Goal: Information Seeking & Learning: Find specific fact

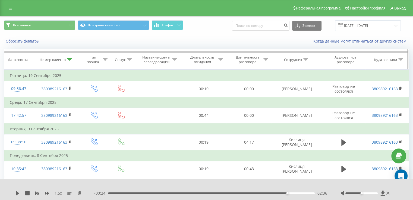
click at [69, 60] on icon at bounding box center [69, 59] width 5 height 3
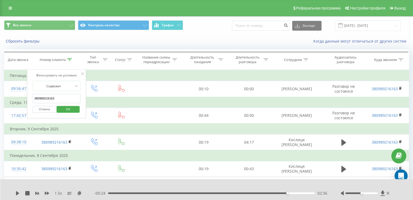
click at [61, 95] on input "380989216163" at bounding box center [57, 98] width 48 height 9
click at [63, 97] on input "380989216163" at bounding box center [57, 98] width 48 height 9
paste input "668705485"
click at [71, 109] on span "OK" at bounding box center [68, 109] width 15 height 8
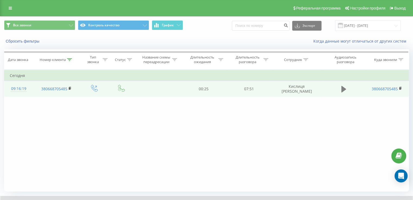
click at [343, 89] on icon at bounding box center [343, 89] width 5 height 7
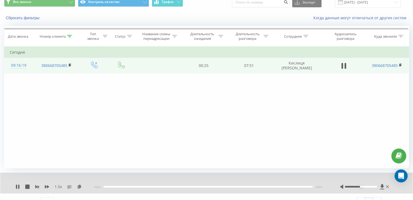
scroll to position [33, 0]
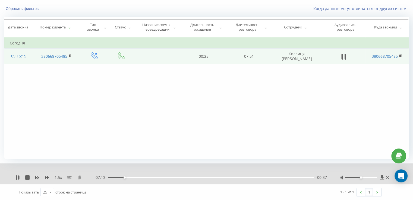
click at [79, 178] on icon at bounding box center [79, 178] width 5 height 4
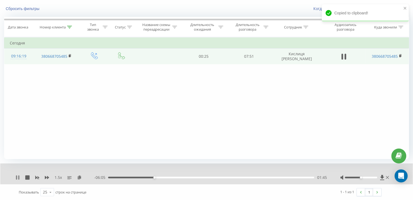
click at [17, 176] on icon at bounding box center [17, 178] width 4 height 4
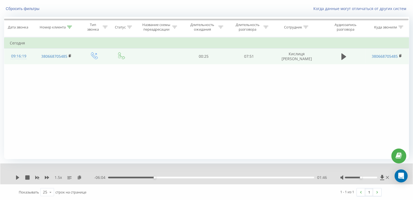
scroll to position [0, 0]
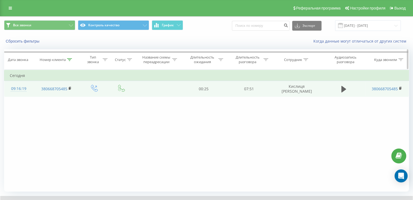
click at [71, 59] on icon at bounding box center [69, 59] width 5 height 3
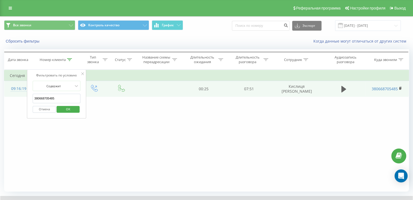
click at [55, 131] on div "Фильтровать по условию Содержит 380668705485 Отмена OK Фильтровать по условию Р…" at bounding box center [206, 131] width 405 height 122
drag, startPoint x: 117, startPoint y: 142, endPoint x: 84, endPoint y: 125, distance: 36.9
click at [116, 142] on div "Фильтровать по условию Содержит 380668705485 Отмена OK Фильтровать по условию Р…" at bounding box center [206, 131] width 405 height 122
click at [82, 75] on div at bounding box center [82, 73] width 3 height 5
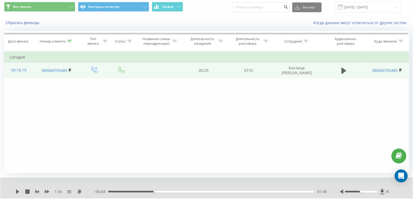
scroll to position [33, 0]
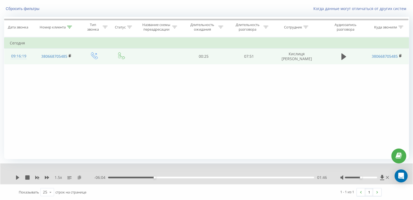
click at [79, 179] on icon at bounding box center [79, 178] width 5 height 4
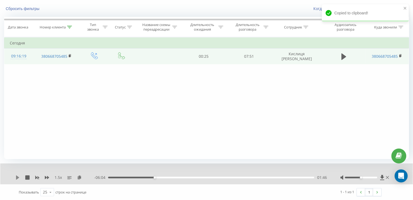
click at [17, 176] on icon at bounding box center [17, 178] width 3 height 4
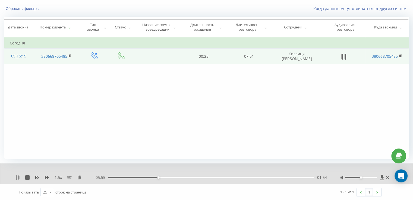
click at [18, 177] on icon at bounding box center [18, 178] width 1 height 4
click at [18, 178] on icon at bounding box center [17, 178] width 4 height 4
click at [18, 176] on icon at bounding box center [18, 178] width 1 height 4
click at [18, 177] on icon at bounding box center [17, 178] width 3 height 4
drag, startPoint x: 16, startPoint y: 179, endPoint x: 88, endPoint y: 173, distance: 71.8
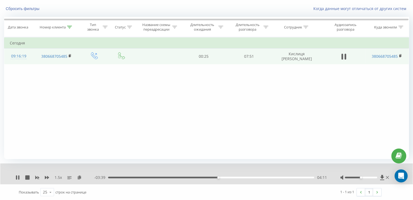
click at [16, 179] on icon at bounding box center [16, 178] width 1 height 4
drag, startPoint x: 18, startPoint y: 179, endPoint x: 13, endPoint y: 174, distance: 6.9
click at [18, 178] on icon at bounding box center [17, 178] width 4 height 4
click at [19, 177] on icon at bounding box center [18, 178] width 1 height 4
click at [18, 178] on icon at bounding box center [17, 178] width 3 height 4
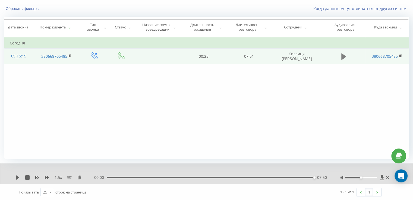
click at [344, 56] on icon at bounding box center [343, 56] width 5 height 7
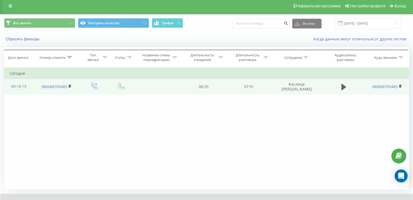
scroll to position [0, 0]
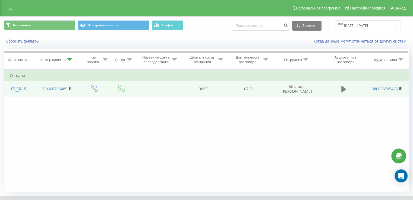
click at [344, 88] on icon at bounding box center [343, 89] width 5 height 7
click at [345, 90] on icon at bounding box center [343, 89] width 5 height 8
click at [344, 87] on icon at bounding box center [343, 89] width 5 height 8
click at [69, 87] on rect at bounding box center [70, 88] width 2 height 2
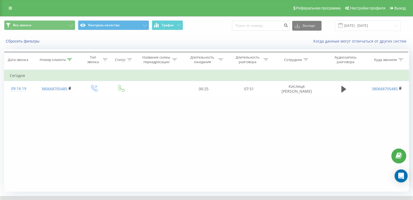
click at [79, 125] on div "Фильтровать по условию Содержит 380668705485 Отмена OK Фильтровать по условию Р…" at bounding box center [206, 131] width 405 height 122
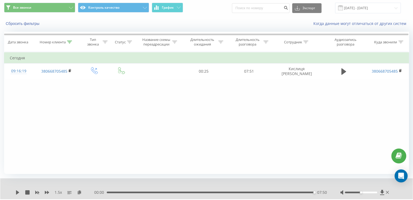
scroll to position [33, 0]
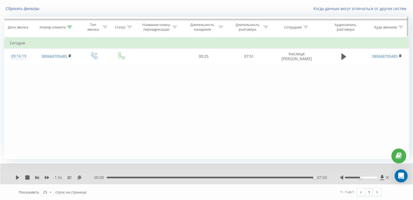
click at [69, 28] on div at bounding box center [69, 27] width 5 height 5
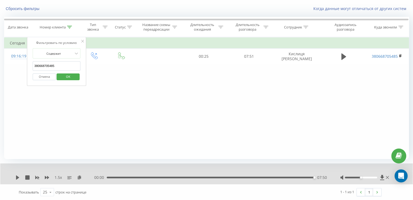
click at [55, 63] on input "380668705485" at bounding box center [57, 65] width 48 height 9
paste input "981749649"
click at [65, 76] on span "OK" at bounding box center [68, 76] width 15 height 8
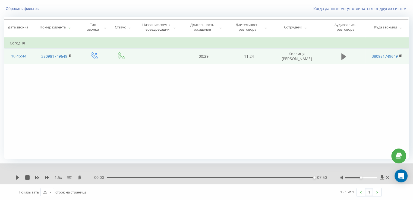
click at [343, 59] on icon at bounding box center [343, 57] width 5 height 8
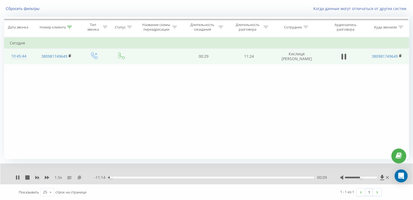
click at [79, 178] on icon at bounding box center [79, 178] width 5 height 4
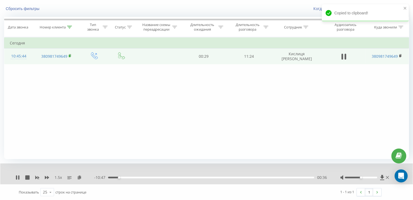
click at [70, 55] on rect at bounding box center [70, 56] width 2 height 2
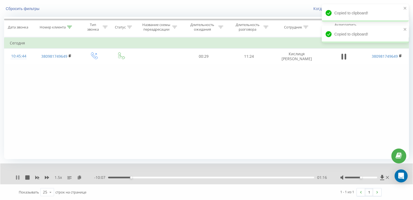
click at [18, 176] on icon at bounding box center [17, 178] width 4 height 4
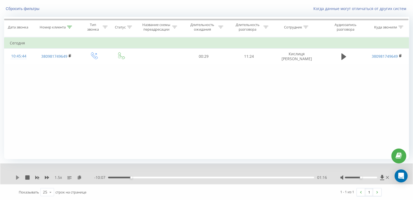
click at [17, 177] on icon at bounding box center [17, 178] width 3 height 4
click at [17, 176] on icon at bounding box center [17, 178] width 4 height 4
click at [17, 179] on icon at bounding box center [17, 178] width 3 height 4
click at [17, 177] on icon at bounding box center [17, 178] width 4 height 4
click at [18, 179] on icon at bounding box center [17, 178] width 4 height 4
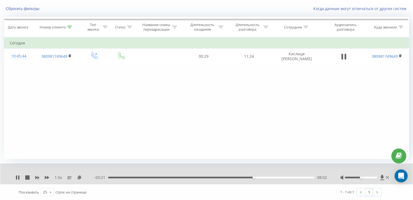
click at [20, 174] on div "1.5 x - 03:21 08:02 08:02" at bounding box center [206, 174] width 412 height 21
drag, startPoint x: 17, startPoint y: 178, endPoint x: 13, endPoint y: 175, distance: 5.3
click at [16, 178] on icon at bounding box center [17, 178] width 4 height 4
click at [237, 178] on div "08:03" at bounding box center [211, 178] width 206 height 2
click at [17, 176] on icon at bounding box center [17, 178] width 3 height 4
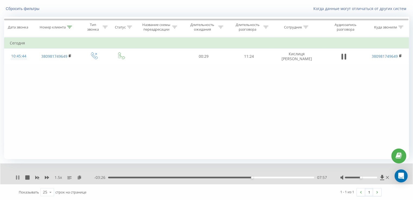
click at [15, 176] on icon at bounding box center [17, 178] width 4 height 4
click at [18, 178] on icon at bounding box center [17, 178] width 3 height 4
click at [18, 176] on icon at bounding box center [17, 178] width 4 height 4
click at [16, 177] on div "1.5 x - 03:08 08:15 08:15" at bounding box center [206, 174] width 412 height 21
click at [18, 177] on icon at bounding box center [17, 178] width 3 height 4
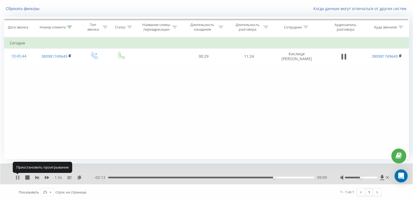
click at [19, 179] on icon at bounding box center [18, 178] width 1 height 4
click at [18, 178] on icon at bounding box center [17, 178] width 4 height 4
click at [17, 177] on icon at bounding box center [16, 178] width 1 height 4
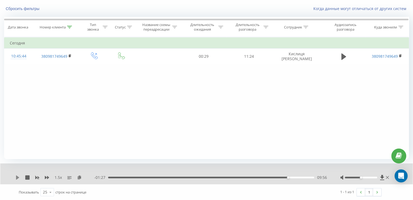
click at [18, 178] on icon at bounding box center [17, 178] width 3 height 4
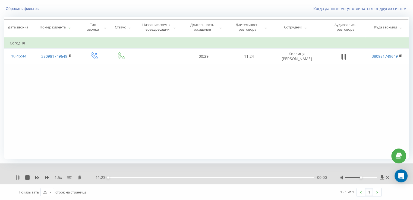
click at [18, 179] on icon at bounding box center [18, 178] width 1 height 4
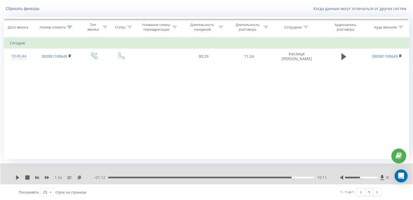
click at [17, 180] on div "1.5 x" at bounding box center [54, 177] width 79 height 5
click at [17, 179] on icon at bounding box center [17, 178] width 3 height 4
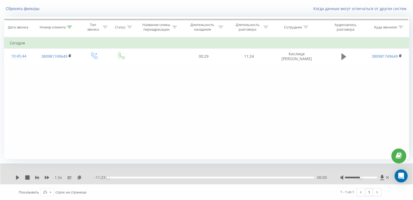
click at [342, 55] on icon at bounding box center [343, 56] width 5 height 7
click at [298, 177] on div "00:00" at bounding box center [211, 178] width 206 height 2
click at [19, 177] on icon at bounding box center [18, 178] width 1 height 4
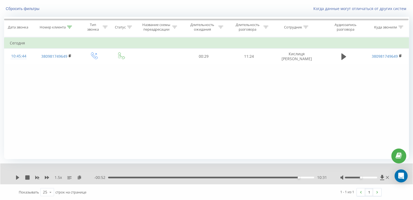
click at [19, 177] on icon at bounding box center [17, 178] width 4 height 4
click at [292, 177] on div "10:44" at bounding box center [211, 178] width 206 height 2
click at [285, 177] on div "10:21" at bounding box center [211, 178] width 206 height 2
click at [252, 177] on div "11:23" at bounding box center [210, 178] width 207 height 2
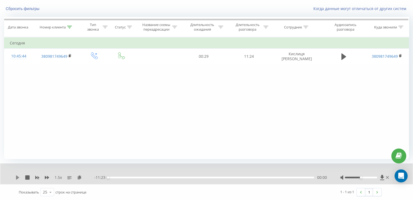
click at [17, 176] on icon at bounding box center [17, 178] width 4 height 4
click at [245, 177] on div "07:33" at bounding box center [211, 178] width 206 height 2
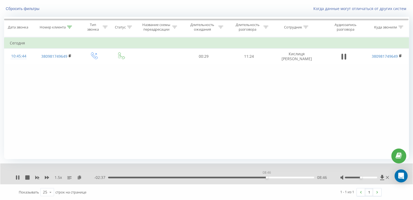
click at [266, 177] on div "08:46" at bounding box center [211, 178] width 206 height 2
click at [258, 177] on div "08:19" at bounding box center [211, 178] width 206 height 2
click at [250, 177] on div "07:51" at bounding box center [211, 178] width 206 height 2
click at [236, 177] on div "07:54" at bounding box center [211, 178] width 206 height 2
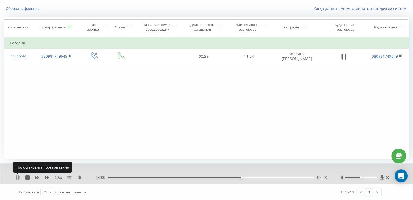
click at [18, 176] on icon at bounding box center [17, 178] width 4 height 4
click at [71, 28] on div at bounding box center [69, 27] width 5 height 5
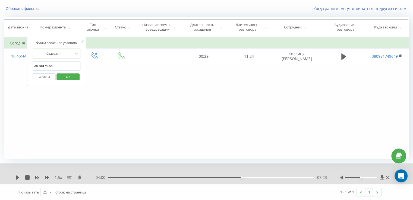
click at [50, 63] on input "380981749649" at bounding box center [57, 65] width 48 height 9
paste input "0977707413"
type input "0977707413"
click at [63, 74] on span "OK" at bounding box center [68, 76] width 15 height 8
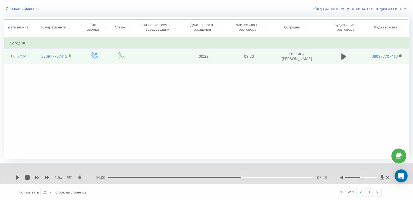
click at [69, 55] on rect at bounding box center [70, 56] width 2 height 2
click at [343, 58] on icon at bounding box center [343, 56] width 5 height 7
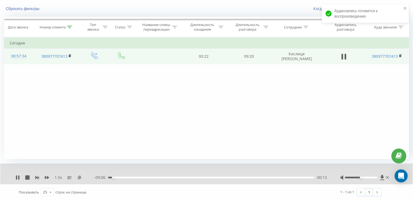
click at [78, 177] on icon at bounding box center [79, 178] width 5 height 4
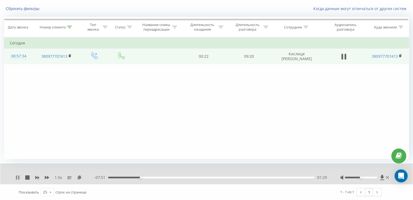
click at [18, 176] on icon at bounding box center [18, 178] width 1 height 4
click at [16, 180] on div "1.5 x" at bounding box center [54, 177] width 79 height 5
click at [17, 177] on icon at bounding box center [17, 178] width 3 height 4
click at [18, 176] on icon at bounding box center [17, 178] width 4 height 4
click at [15, 180] on div "1.5 x - 06:18 03:01 03:01" at bounding box center [206, 174] width 412 height 21
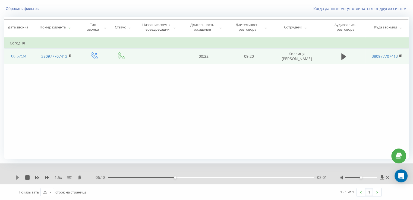
click at [17, 178] on icon at bounding box center [17, 178] width 3 height 4
click at [19, 176] on icon at bounding box center [18, 178] width 1 height 4
click at [18, 178] on icon at bounding box center [17, 178] width 3 height 4
click at [17, 179] on icon at bounding box center [17, 178] width 4 height 4
click at [16, 177] on icon at bounding box center [17, 178] width 3 height 4
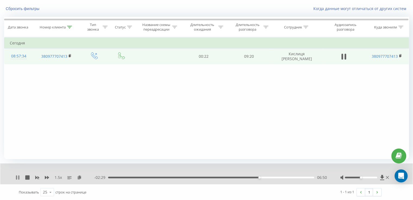
click at [16, 179] on icon at bounding box center [16, 178] width 1 height 4
click at [20, 178] on div "1.5 x" at bounding box center [54, 177] width 79 height 5
click at [18, 177] on icon at bounding box center [17, 178] width 3 height 4
click at [263, 176] on div "00:00 09:20 09:20" at bounding box center [210, 177] width 232 height 5
click at [260, 177] on div "09:20" at bounding box center [210, 178] width 207 height 2
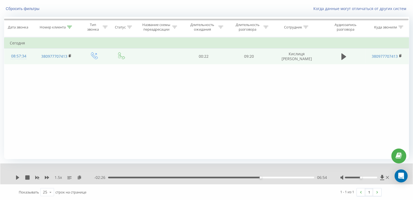
click at [20, 177] on div "1.5 x" at bounding box center [54, 177] width 79 height 5
click at [17, 176] on icon at bounding box center [17, 178] width 3 height 4
click at [265, 177] on div "06:56" at bounding box center [211, 178] width 206 height 2
click at [37, 177] on icon at bounding box center [37, 177] width 4 height 3
click at [367, 176] on div at bounding box center [365, 177] width 50 height 5
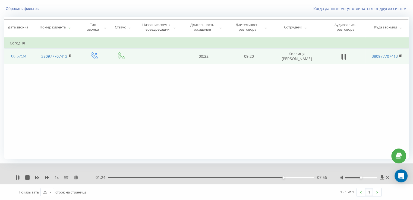
click at [273, 177] on div "07:56" at bounding box center [211, 178] width 206 height 2
click at [19, 177] on icon at bounding box center [18, 178] width 1 height 4
click at [76, 176] on icon at bounding box center [76, 178] width 5 height 4
click at [18, 178] on icon at bounding box center [17, 178] width 4 height 4
click at [17, 178] on icon at bounding box center [17, 178] width 4 height 4
